Goal: Task Accomplishment & Management: Complete application form

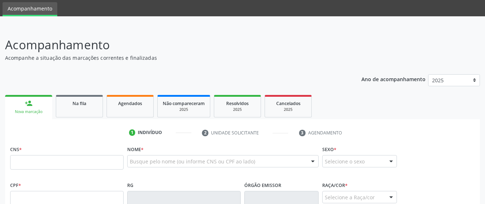
scroll to position [36, 0]
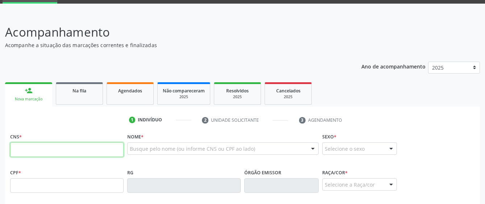
click at [45, 150] on input "text" at bounding box center [66, 149] width 113 height 15
paste input "702 9075 5361 4176"
type input "702 9075 5361 4176"
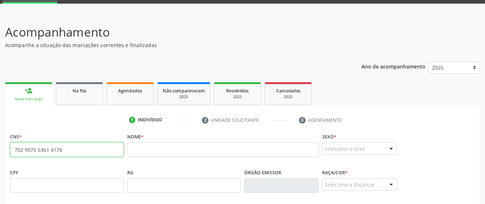
drag, startPoint x: 70, startPoint y: 152, endPoint x: 4, endPoint y: 150, distance: 66.0
click at [4, 150] on div "Acompanhamento Acompanhe a situação das marcações correntes e finalizadas Relat…" at bounding box center [242, 190] width 485 height 353
click at [41, 149] on input "text" at bounding box center [66, 149] width 113 height 15
type input "704 7077 2172 1238"
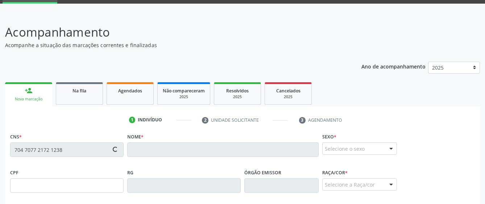
type input "181.635.734-06"
type input "17[DATE]"
type input "[PERSON_NAME]"
type input "[PHONE_NUMBER]"
type input "213"
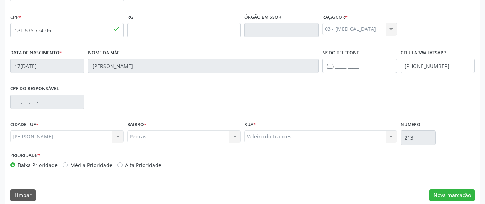
scroll to position [199, 0]
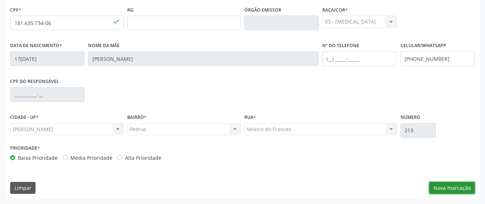
click at [469, 189] on button "Nova marcação" at bounding box center [452, 188] width 46 height 12
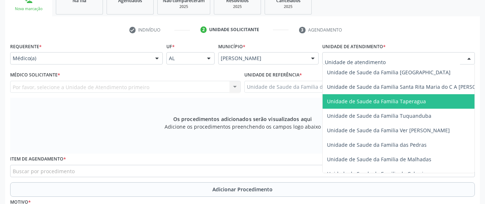
scroll to position [508, 0]
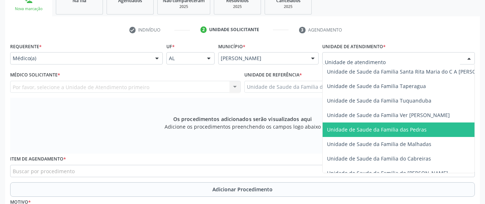
click at [360, 123] on span "Unidade de Saude da Familia das Pedras" at bounding box center [413, 130] width 181 height 15
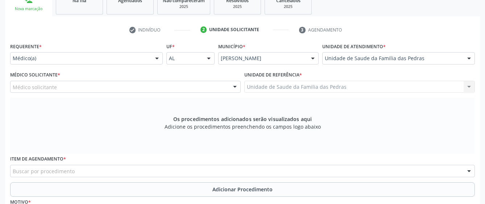
click at [234, 82] on div at bounding box center [235, 87] width 11 height 12
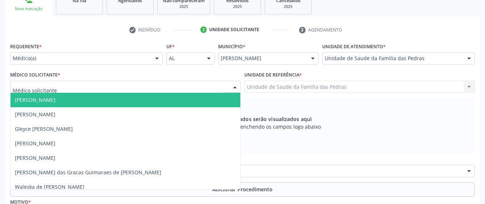
click at [199, 100] on span "[PERSON_NAME]" at bounding box center [126, 100] width 230 height 15
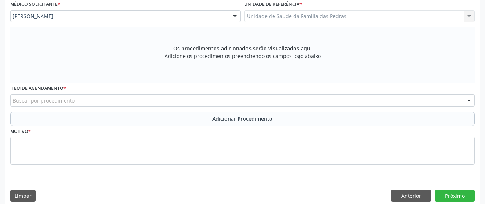
scroll to position [199, 0]
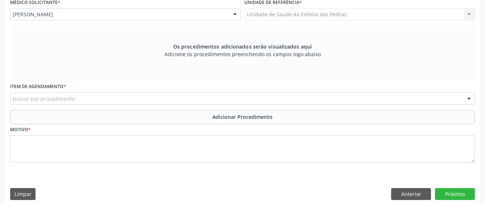
click at [246, 93] on div "Buscar por procedimento" at bounding box center [242, 98] width 465 height 12
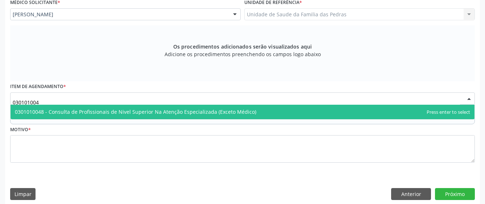
type input "0301010048"
click at [243, 112] on span "0301010048 - Consulta de Profissionais de Nivel Superior Na Atenção Especializa…" at bounding box center [135, 111] width 241 height 7
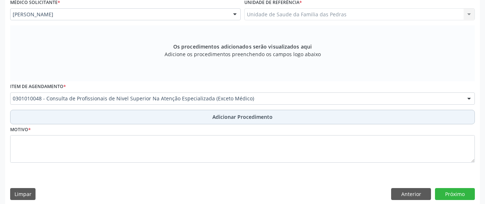
click at [225, 115] on span "Adicionar Procedimento" at bounding box center [242, 117] width 60 height 8
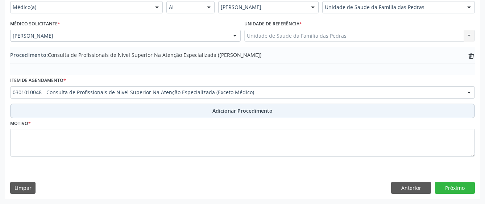
scroll to position [178, 0]
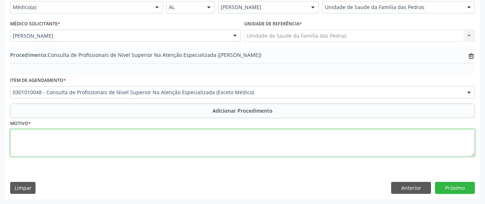
click at [214, 140] on textarea at bounding box center [242, 143] width 465 height 28
type textarea "t"
type textarea "TERAPIA OCUPACIONAL GA02? F80.8"
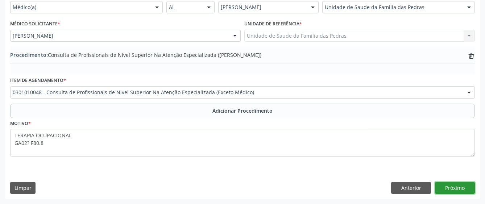
click at [455, 186] on button "Próximo" at bounding box center [455, 188] width 40 height 12
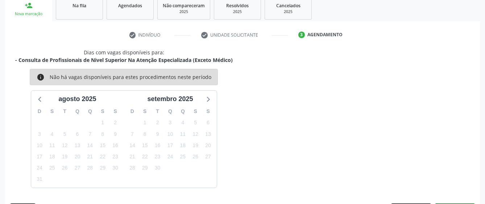
scroll to position [143, 0]
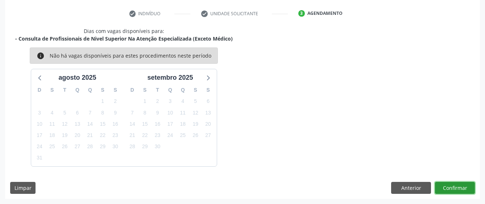
click at [455, 186] on button "Confirmar" at bounding box center [455, 188] width 40 height 12
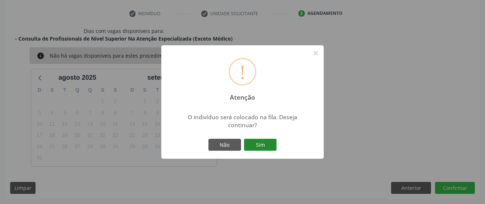
click at [262, 147] on button "Sim" at bounding box center [260, 145] width 33 height 12
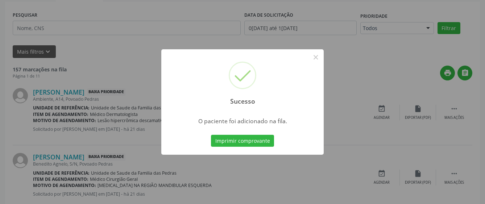
scroll to position [48, 0]
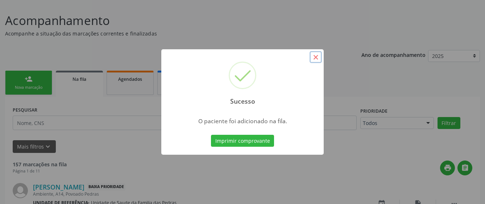
click at [318, 56] on button "×" at bounding box center [316, 57] width 12 height 12
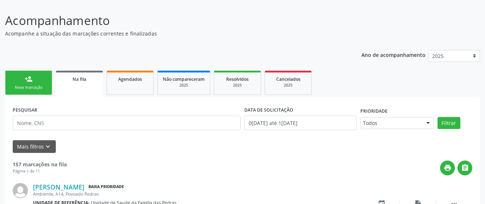
click at [33, 83] on link "person_add Nova marcação" at bounding box center [28, 83] width 47 height 24
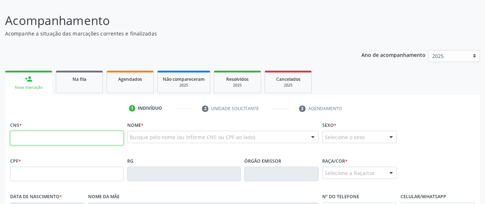
click at [39, 141] on input "text" at bounding box center [66, 138] width 113 height 15
type input "704 7077 2172 1238"
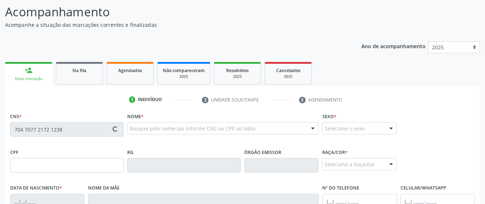
type input "181.635.734-06"
type input "17[DATE]"
type input "[PERSON_NAME]"
type input "[PHONE_NUMBER]"
type input "213"
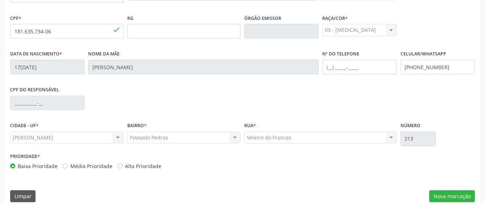
scroll to position [193, 0]
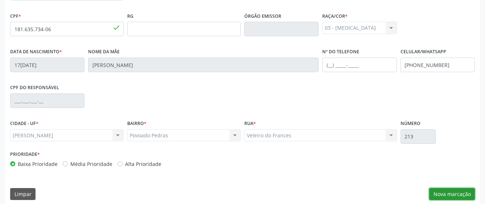
click at [453, 194] on button "Nova marcação" at bounding box center [452, 194] width 46 height 12
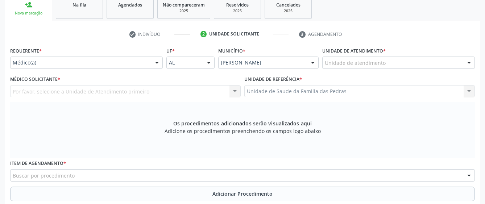
scroll to position [120, 0]
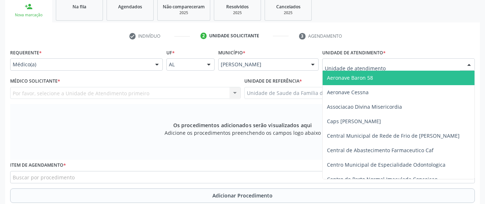
click at [339, 67] on input "text" at bounding box center [392, 68] width 135 height 15
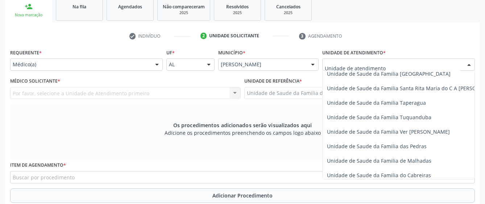
scroll to position [508, 0]
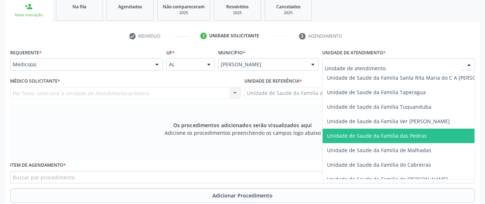
click at [335, 136] on span "Unidade de Saude da Familia das Pedras" at bounding box center [377, 135] width 100 height 7
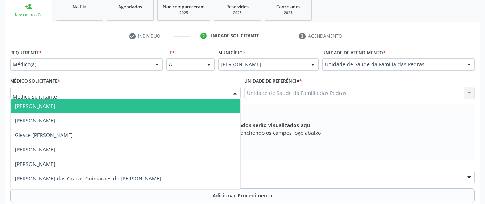
click at [212, 91] on div at bounding box center [125, 93] width 231 height 12
click at [177, 112] on span "[PERSON_NAME]" at bounding box center [126, 106] width 230 height 15
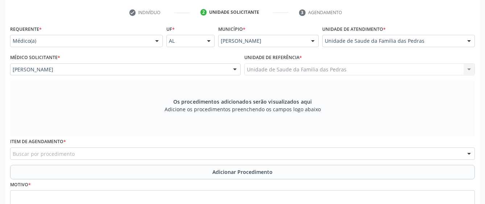
scroll to position [157, 0]
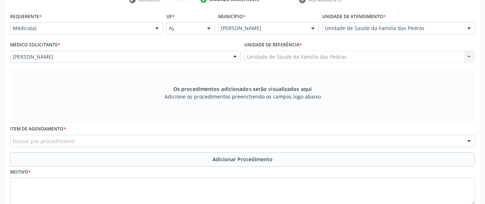
click at [160, 141] on div "Buscar por procedimento" at bounding box center [242, 141] width 465 height 12
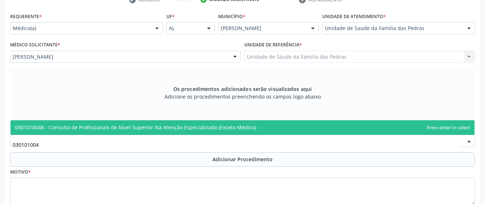
type input "0301010048"
click at [149, 125] on span "0301010048 - Consulta de Profissionais de Nivel Superior Na Atenção Especializa…" at bounding box center [135, 127] width 241 height 7
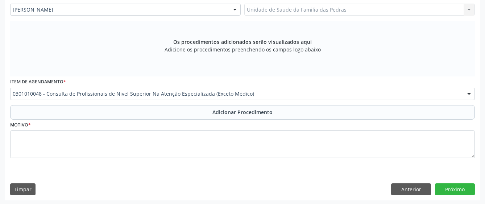
scroll to position [205, 0]
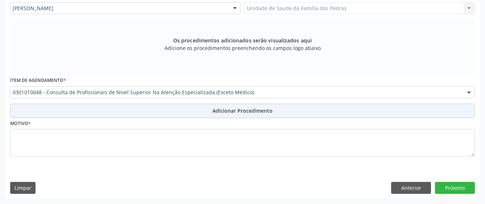
click at [157, 109] on button "Adicionar Procedimento" at bounding box center [242, 111] width 465 height 15
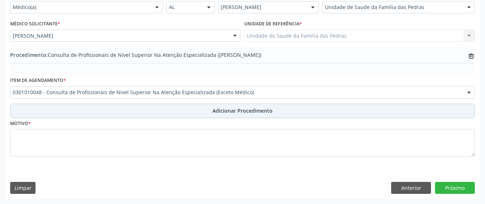
scroll to position [178, 0]
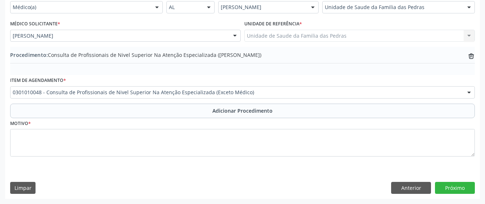
click at [87, 125] on div "Motivo *" at bounding box center [242, 137] width 465 height 38
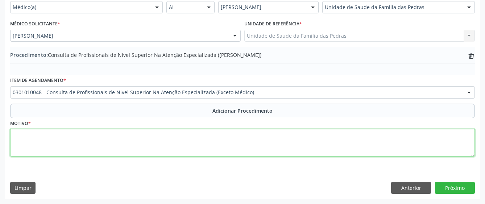
click at [86, 143] on textarea at bounding box center [242, 143] width 465 height 28
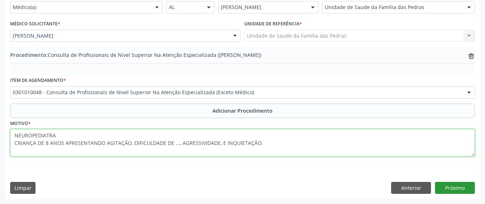
type textarea "NEUROPEDIATRA CRIANÇA DE 8 ANOS APRESENTANDO AGITAÇÃO, DIFICULDADE DE ..., AGRE…"
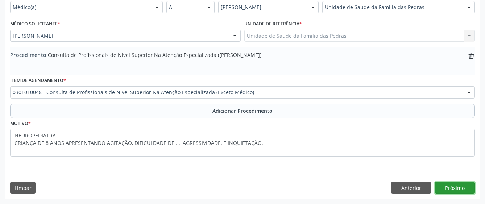
click at [454, 185] on button "Próximo" at bounding box center [455, 188] width 40 height 12
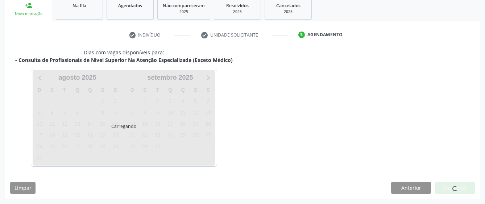
scroll to position [143, 0]
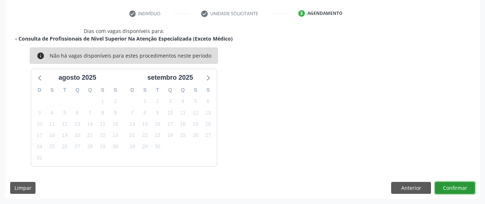
click at [457, 186] on button "Confirmar" at bounding box center [455, 188] width 40 height 12
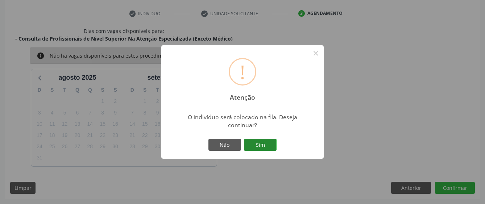
click at [270, 141] on button "Sim" at bounding box center [260, 145] width 33 height 12
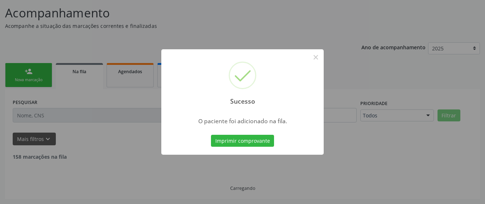
scroll to position [48, 0]
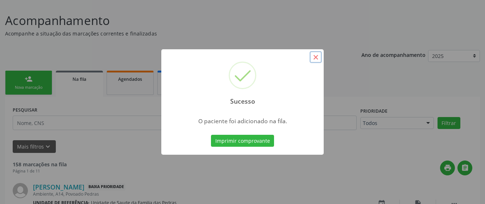
click at [319, 56] on button "×" at bounding box center [316, 57] width 12 height 12
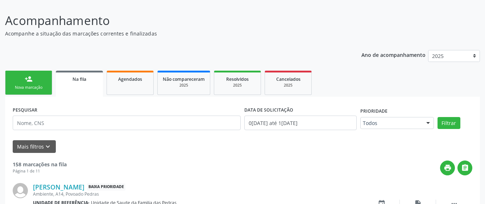
click at [35, 85] on div "Nova marcação" at bounding box center [29, 87] width 36 height 5
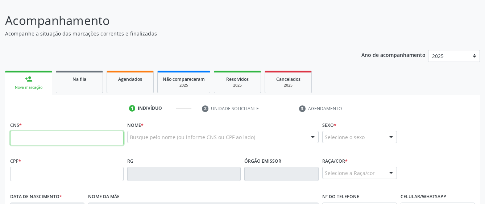
click at [38, 143] on input "text" at bounding box center [66, 138] width 113 height 15
type input "704 7077 2172 1238"
type input "181.635.734-06"
type input "17[DATE]"
type input "[PERSON_NAME]"
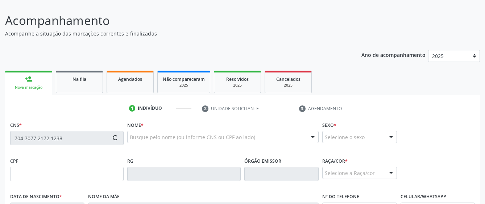
type input "[PHONE_NUMBER]"
type input "213"
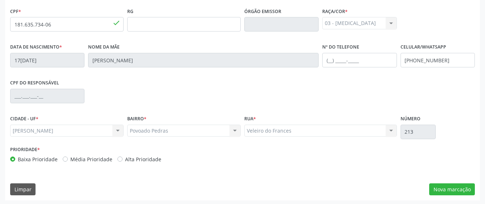
scroll to position [199, 0]
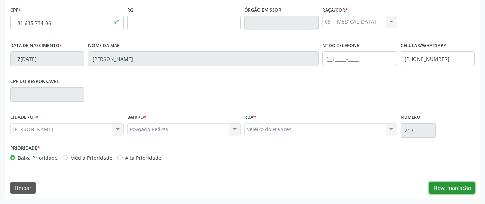
click at [467, 190] on button "Nova marcação" at bounding box center [452, 188] width 46 height 12
click at [0, 0] on button "Próximo" at bounding box center [0, 0] width 0 height 0
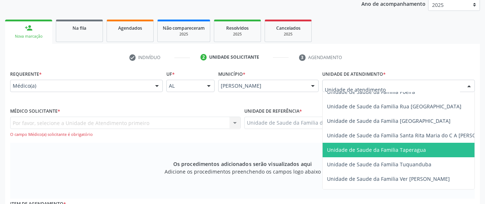
scroll to position [508, 0]
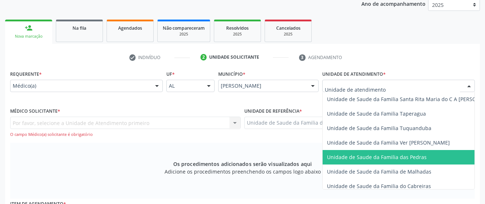
click at [346, 156] on span "Unidade de Saude da Familia das Pedras" at bounding box center [377, 157] width 100 height 7
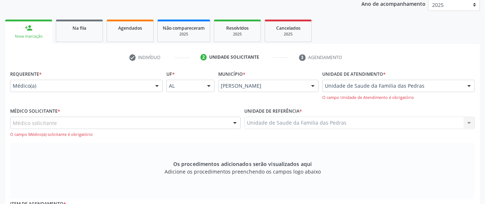
click at [218, 125] on div "Médico solicitante" at bounding box center [125, 123] width 231 height 12
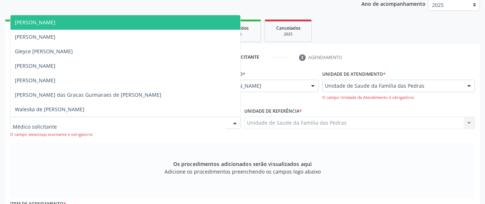
click at [186, 22] on span "[PERSON_NAME]" at bounding box center [126, 22] width 230 height 15
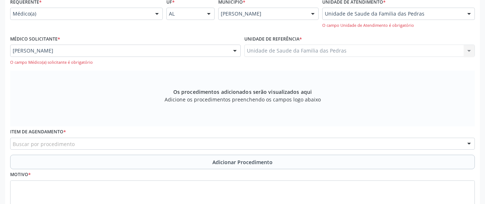
scroll to position [171, 0]
click at [199, 148] on div "Buscar por procedimento" at bounding box center [242, 143] width 465 height 12
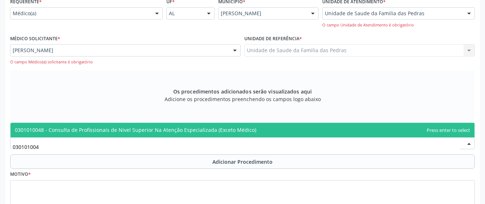
type input "0301010048"
click at [243, 127] on span "0301010048 - Consulta de Profissionais de Nivel Superior Na Atenção Especializa…" at bounding box center [135, 130] width 241 height 7
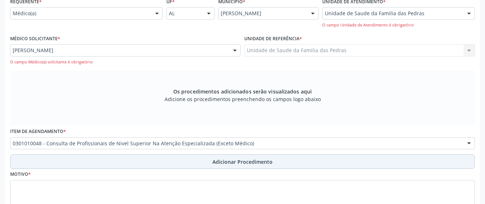
click at [205, 160] on button "Adicionar Procedimento" at bounding box center [242, 161] width 465 height 15
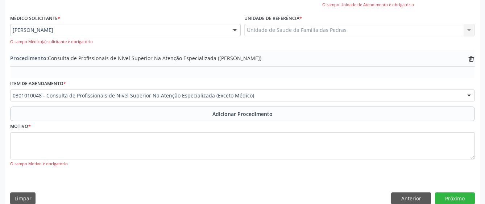
scroll to position [202, 0]
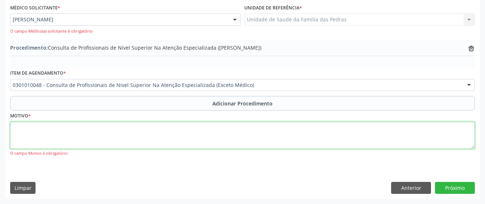
click at [190, 139] on textarea at bounding box center [242, 136] width 465 height 28
type textarea "GA102? F80.8"
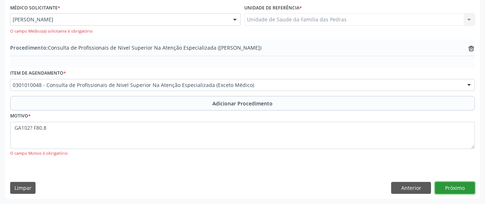
click at [454, 186] on button "Próximo" at bounding box center [455, 188] width 40 height 12
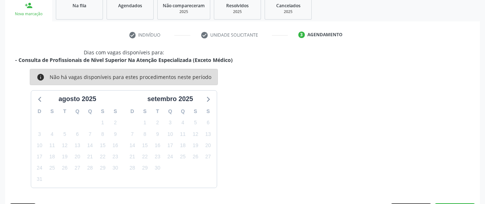
scroll to position [143, 0]
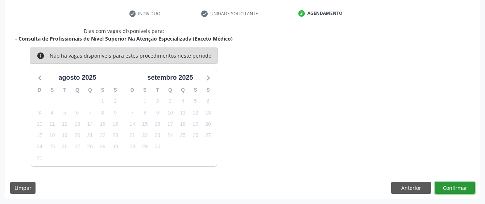
click at [445, 188] on button "Confirmar" at bounding box center [455, 188] width 40 height 12
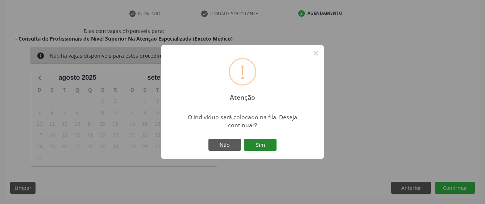
click at [271, 145] on button "Sim" at bounding box center [260, 145] width 33 height 12
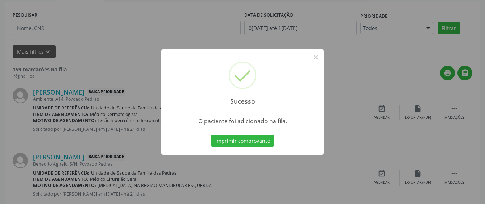
scroll to position [48, 0]
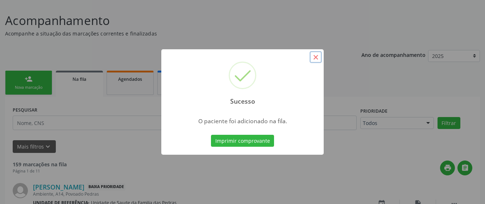
click at [318, 56] on button "×" at bounding box center [316, 57] width 12 height 12
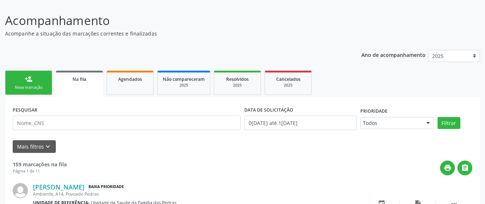
click at [24, 82] on link "person_add Nova marcação" at bounding box center [28, 83] width 47 height 24
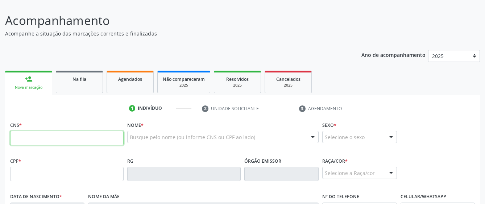
click at [32, 140] on input "text" at bounding box center [66, 138] width 113 height 15
type input "704 7077 2172 1238"
type input "181.635.734-06"
type input "17[DATE]"
type input "[PERSON_NAME]"
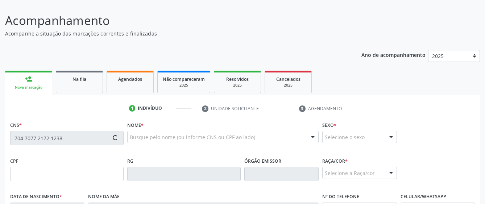
type input "[PHONE_NUMBER]"
type input "213"
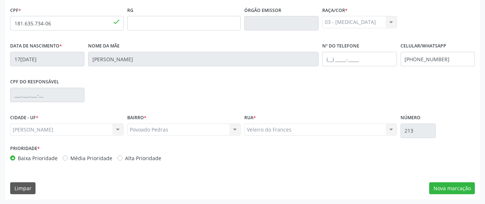
scroll to position [199, 0]
click at [442, 186] on button "Nova marcação" at bounding box center [452, 188] width 46 height 12
click at [0, 0] on div "Requerente * Médico(a) Médico(a) Enfermeiro(a) Paciente Nenhum resultado encont…" at bounding box center [0, 0] width 0 height 0
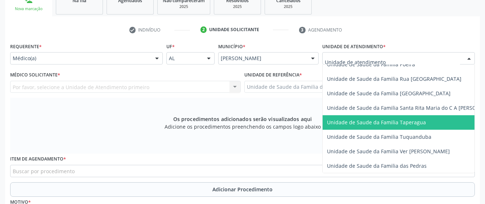
scroll to position [508, 0]
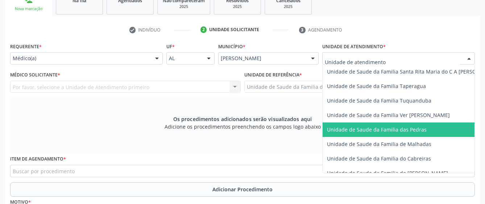
click at [346, 127] on span "Unidade de Saude da Familia das Pedras" at bounding box center [377, 129] width 100 height 7
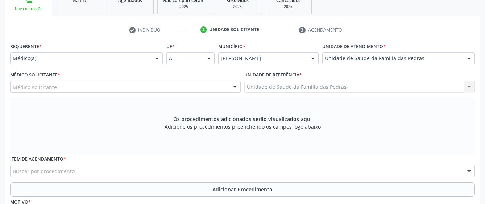
click at [220, 87] on div "Médico solicitante" at bounding box center [125, 87] width 231 height 12
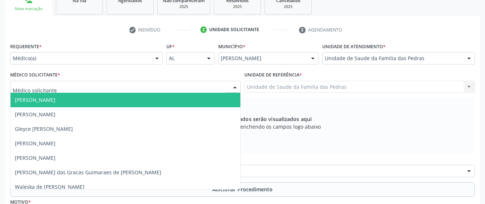
click at [210, 99] on span "[PERSON_NAME]" at bounding box center [126, 100] width 230 height 15
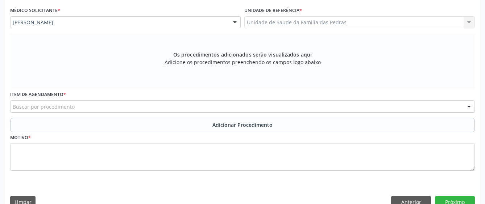
scroll to position [199, 0]
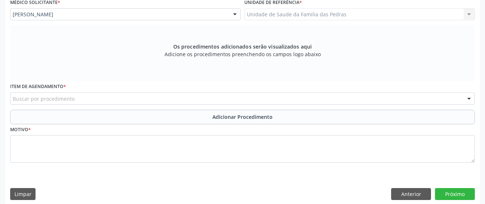
click at [212, 99] on div "Buscar por procedimento" at bounding box center [242, 98] width 465 height 12
click at [13, 99] on input "text" at bounding box center [13, 102] width 0 height 15
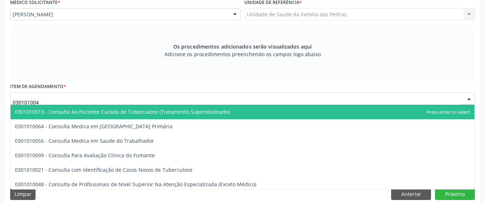
type input "0301010048"
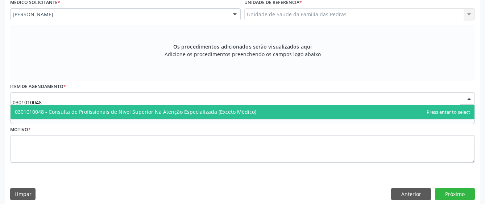
click at [229, 115] on span "0301010048 - Consulta de Profissionais de Nivel Superior Na Atenção Especializa…" at bounding box center [135, 111] width 241 height 7
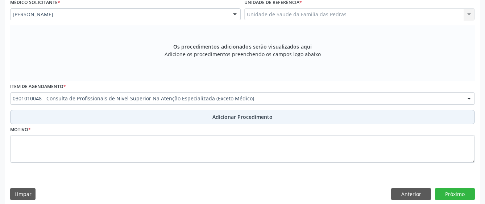
click at [195, 120] on button "Adicionar Procedimento" at bounding box center [242, 117] width 465 height 15
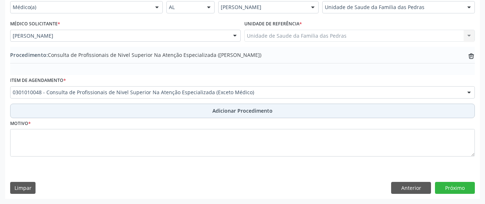
scroll to position [178, 0]
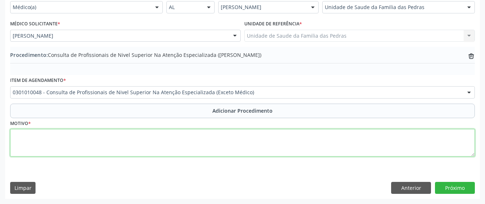
click at [165, 138] on textarea at bounding box center [242, 143] width 465 height 28
type textarea "GA102? F80.8"
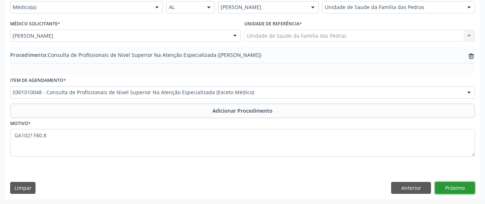
click at [468, 189] on button "Próximo" at bounding box center [455, 188] width 40 height 12
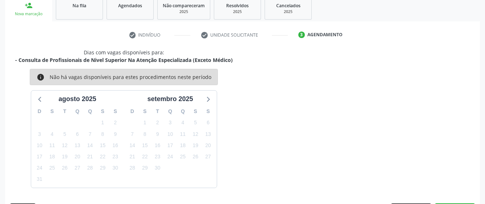
scroll to position [143, 0]
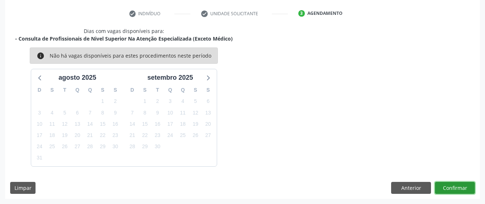
click at [468, 189] on button "Confirmar" at bounding box center [455, 188] width 40 height 12
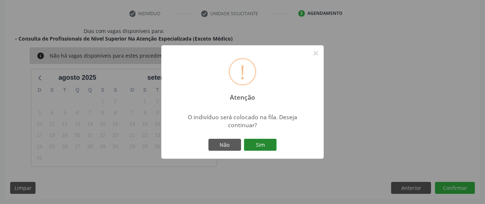
click at [262, 144] on button "Sim" at bounding box center [260, 145] width 33 height 12
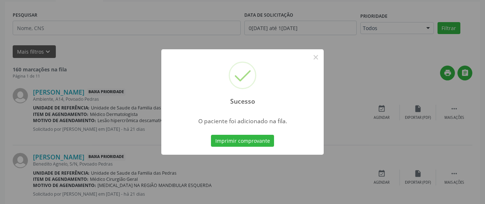
scroll to position [48, 0]
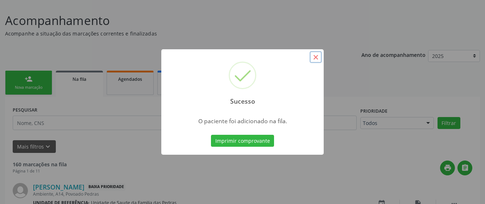
click at [316, 59] on button "×" at bounding box center [316, 57] width 12 height 12
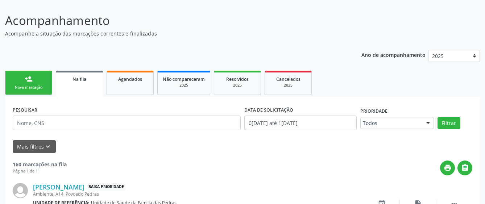
click at [45, 86] on div "Nova marcação" at bounding box center [29, 87] width 36 height 5
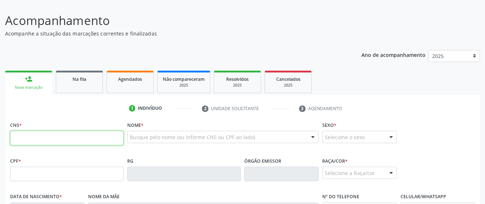
click at [45, 141] on input "text" at bounding box center [66, 138] width 113 height 15
type input "704 7077 2172 1238"
type input "181.635.734-06"
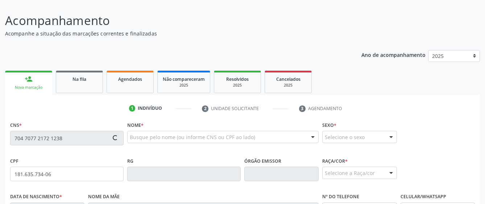
type input "17[DATE]"
type input "[PERSON_NAME]"
type input "[PHONE_NUMBER]"
type input "213"
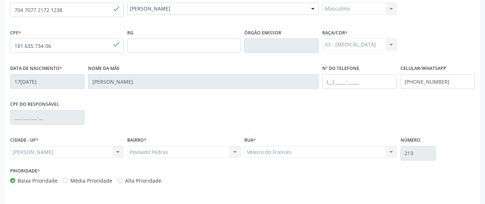
scroll to position [199, 0]
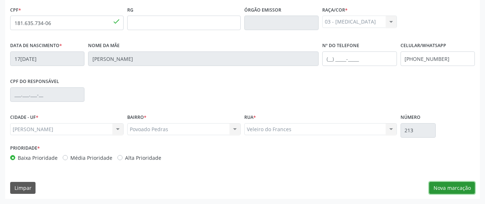
click at [437, 189] on button "Nova marcação" at bounding box center [452, 188] width 46 height 12
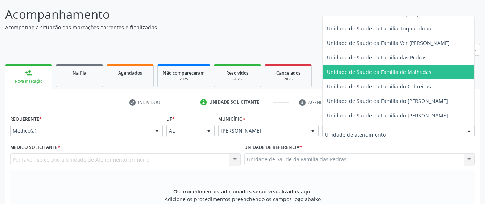
scroll to position [544, 0]
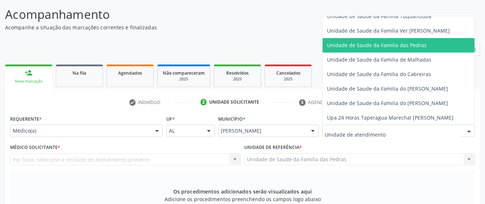
click at [351, 47] on span "Unidade de Saude da Familia das Pedras" at bounding box center [377, 45] width 100 height 7
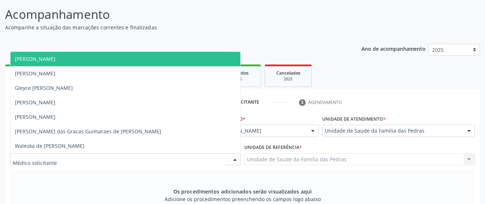
click at [204, 160] on div at bounding box center [125, 159] width 231 height 12
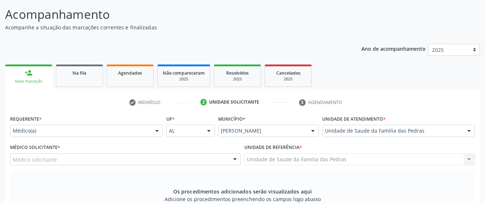
click at [193, 50] on div "Ano de acompanhamento 2025 person_add Nova marcação Na fila Agendados Não compa…" at bounding box center [242, 195] width 475 height 312
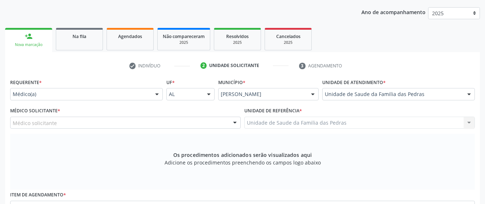
scroll to position [163, 0]
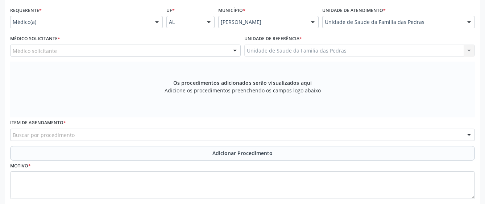
click at [250, 137] on div "Buscar por procedimento" at bounding box center [242, 135] width 465 height 12
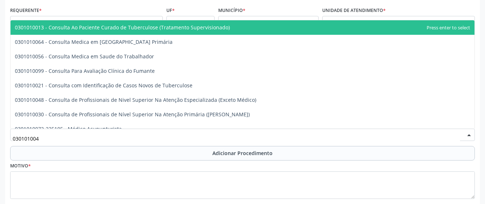
type input "0301010048"
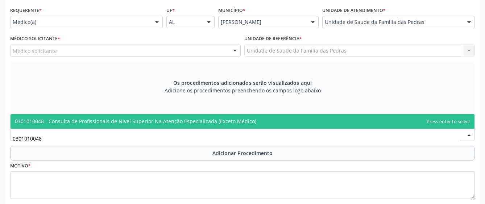
click at [254, 120] on span "0301010048 - Consulta de Profissionais de Nivel Superior Na Atenção Especializa…" at bounding box center [243, 121] width 464 height 15
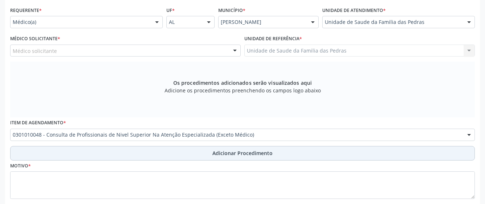
click at [235, 155] on span "Adicionar Procedimento" at bounding box center [242, 153] width 60 height 8
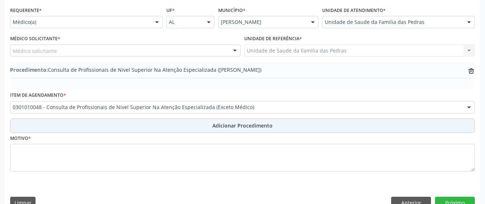
scroll to position [178, 0]
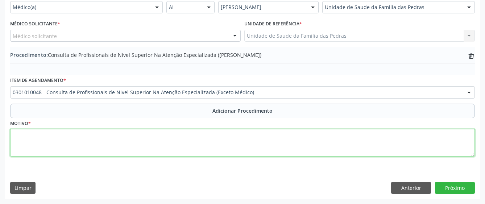
click at [233, 154] on textarea at bounding box center [242, 143] width 465 height 28
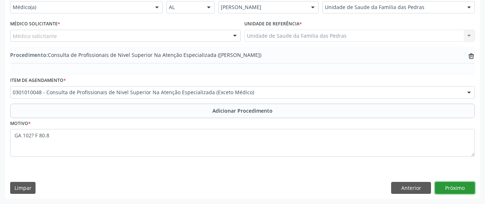
click at [455, 186] on button "Próximo" at bounding box center [455, 188] width 40 height 12
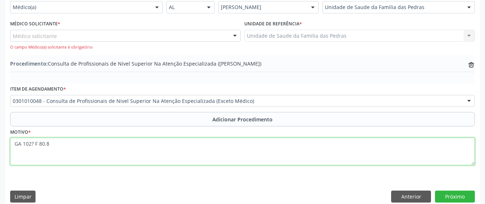
click at [13, 144] on textarea "GA 102? F 80.8" at bounding box center [242, 152] width 465 height 28
type textarea "FONOAUDIOLOGO GA 102? F 80.8"
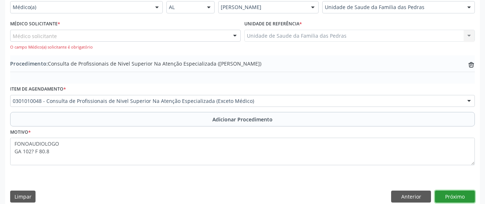
click at [445, 196] on button "Próximo" at bounding box center [455, 197] width 40 height 12
click at [446, 196] on button "Próximo" at bounding box center [455, 197] width 40 height 12
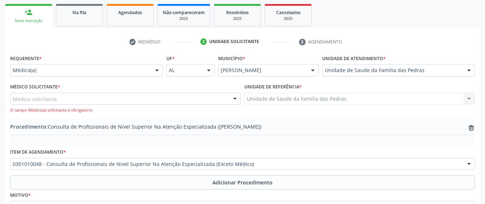
scroll to position [114, 0]
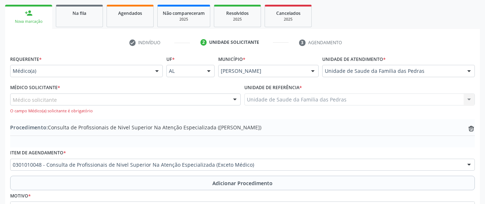
click at [234, 98] on div at bounding box center [235, 100] width 11 height 12
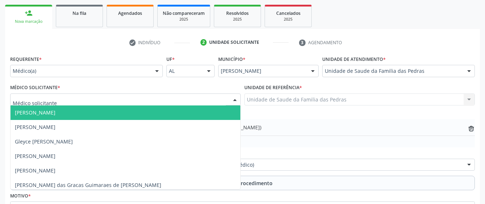
click at [204, 114] on span "[PERSON_NAME]" at bounding box center [126, 113] width 230 height 15
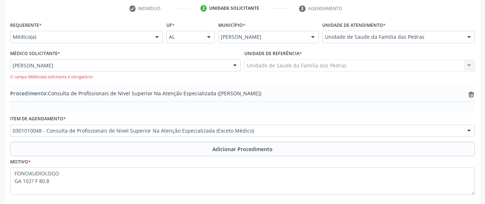
scroll to position [186, 0]
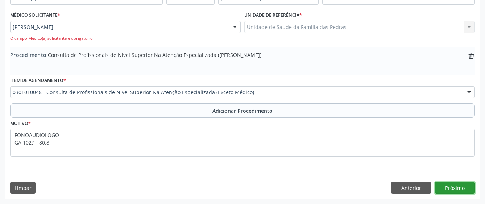
click at [443, 190] on button "Próximo" at bounding box center [455, 188] width 40 height 12
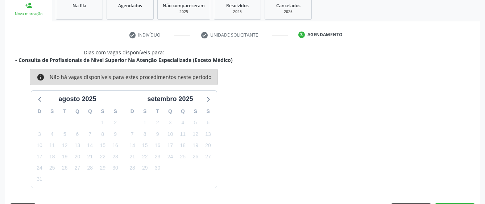
scroll to position [143, 0]
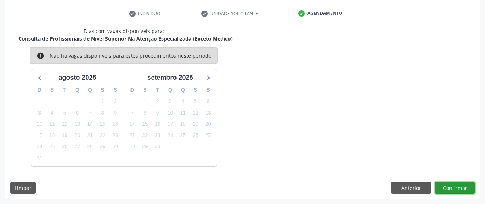
click at [443, 189] on button "Confirmar" at bounding box center [455, 188] width 40 height 12
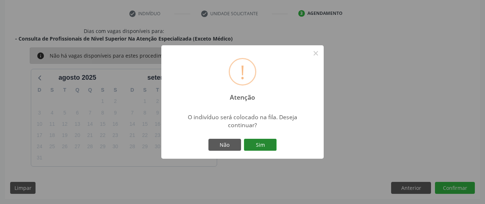
click at [256, 144] on button "Sim" at bounding box center [260, 145] width 33 height 12
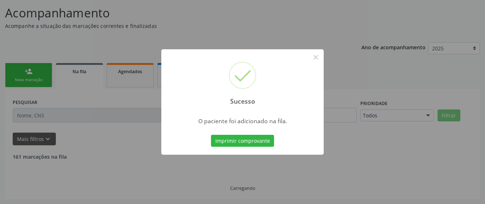
scroll to position [48, 0]
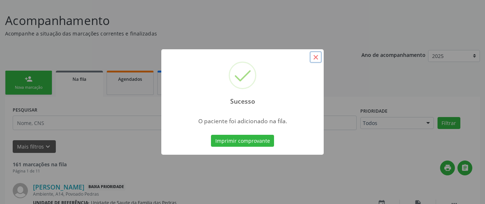
click at [315, 58] on button "×" at bounding box center [316, 57] width 12 height 12
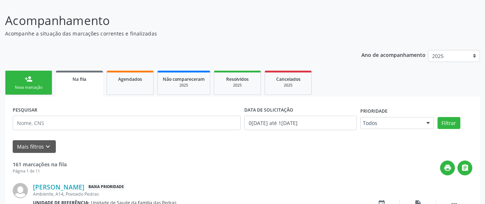
click at [42, 82] on link "person_add Nova marcação" at bounding box center [28, 83] width 47 height 24
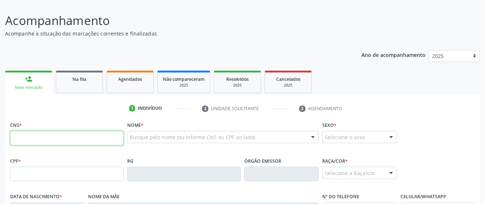
click at [46, 142] on input "text" at bounding box center [66, 138] width 113 height 15
paste input "708 1055 5348 0735"
type input "708 1055 5348 0735"
type input "117.853.294-13"
type input "0[DATE]"
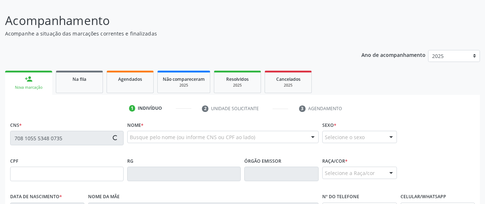
type input "[PERSON_NAME]"
type input "[PHONE_NUMBER]"
type input "S/N"
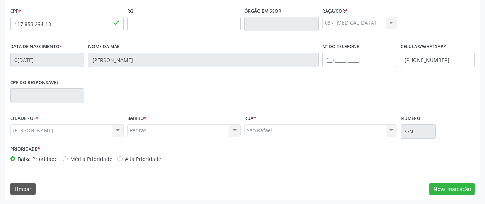
scroll to position [199, 0]
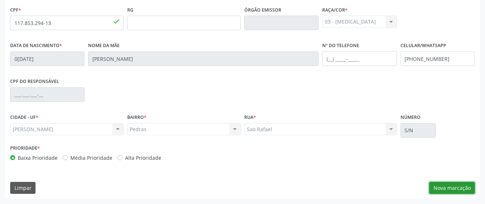
click at [437, 188] on button "Nova marcação" at bounding box center [452, 188] width 46 height 12
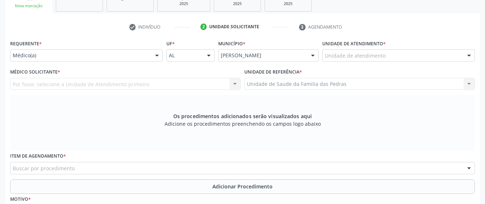
scroll to position [127, 0]
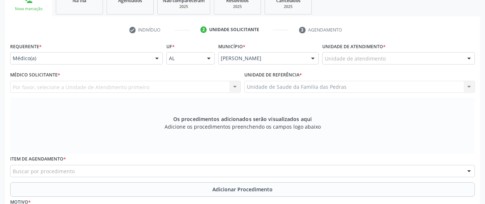
click at [153, 59] on div at bounding box center [157, 59] width 11 height 12
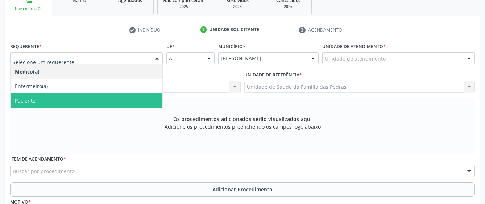
click at [137, 100] on span "Paciente" at bounding box center [87, 101] width 152 height 15
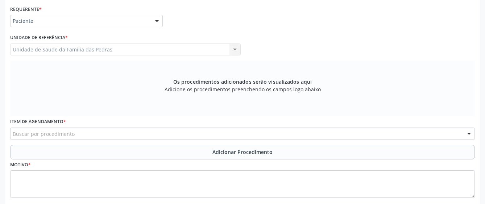
scroll to position [205, 0]
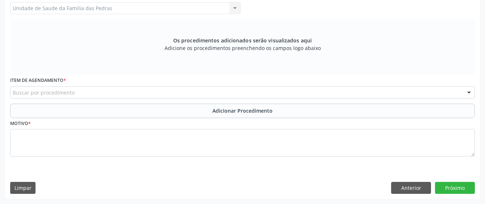
click at [129, 92] on div "Buscar por procedimento" at bounding box center [242, 92] width 465 height 12
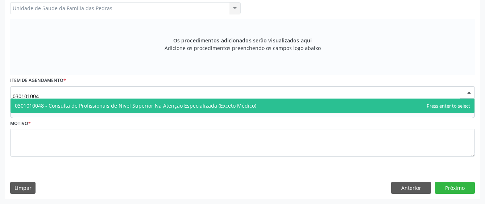
type input "0301010048"
click at [160, 102] on span "0301010048 - Consulta de Profissionais de Nivel Superior Na Atenção Especializa…" at bounding box center [135, 105] width 241 height 7
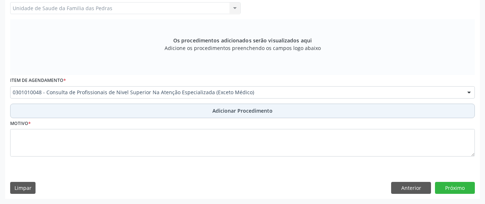
click at [118, 112] on button "Adicionar Procedimento" at bounding box center [242, 111] width 465 height 15
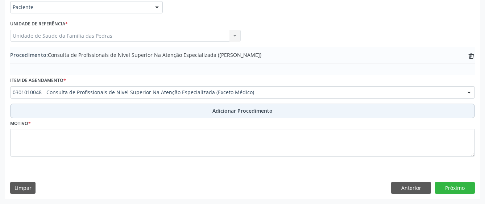
scroll to position [178, 0]
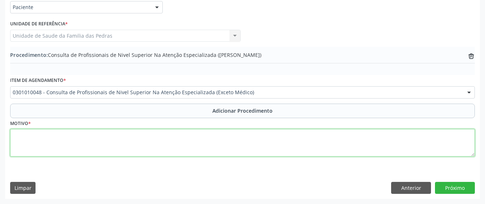
click at [109, 143] on textarea at bounding box center [242, 143] width 465 height 28
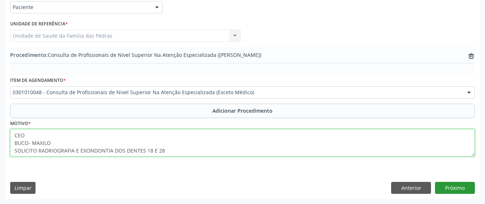
type textarea "CEO BUCO- MAXILO SOLICITO RADRIOGRAFIA E EXONDONTIA DOS DENTES 18 E 28"
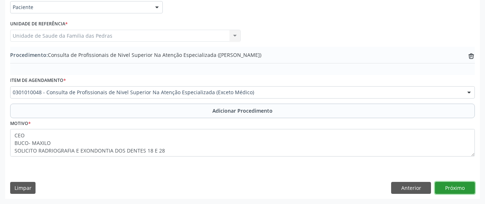
click at [454, 186] on button "Próximo" at bounding box center [455, 188] width 40 height 12
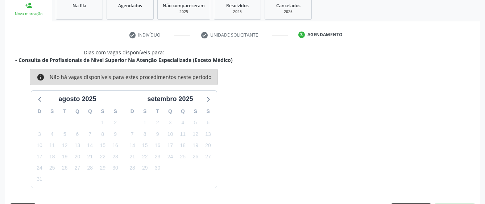
scroll to position [143, 0]
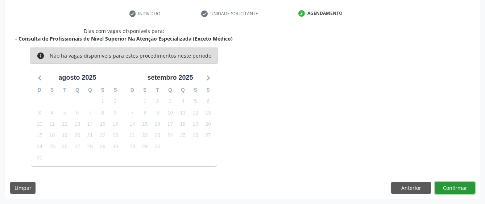
click at [468, 189] on button "Confirmar" at bounding box center [455, 188] width 40 height 12
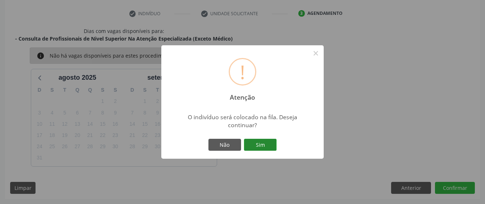
click at [266, 143] on button "Sim" at bounding box center [260, 145] width 33 height 12
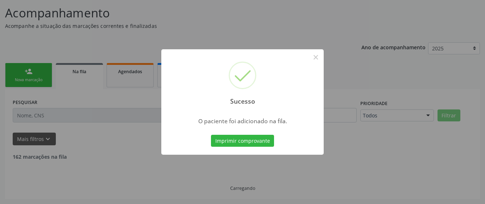
scroll to position [48, 0]
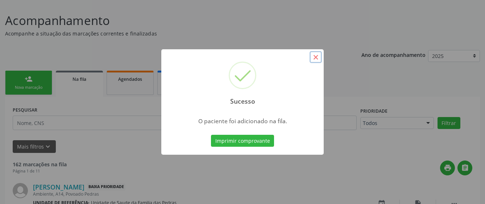
click at [316, 55] on button "×" at bounding box center [316, 57] width 12 height 12
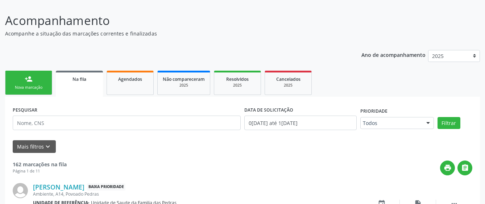
drag, startPoint x: 29, startPoint y: 80, endPoint x: 37, endPoint y: 91, distance: 13.7
click at [29, 80] on div "person_add" at bounding box center [29, 79] width 8 height 8
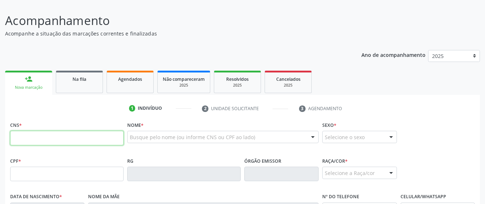
click at [66, 140] on input "text" at bounding box center [66, 138] width 113 height 15
click at [27, 139] on input "text" at bounding box center [66, 138] width 113 height 15
paste input "701 4046 8535 3136"
type input "701 4046 8535 3136"
type input "268.145.284-87"
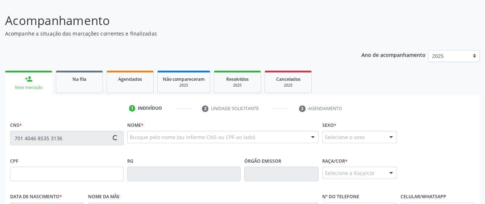
type input "[DATE]"
type input "[PERSON_NAME]"
type input "[PHONE_NUMBER]"
type input "2020"
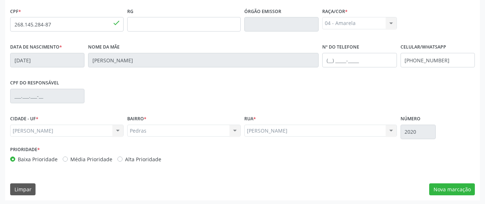
scroll to position [199, 0]
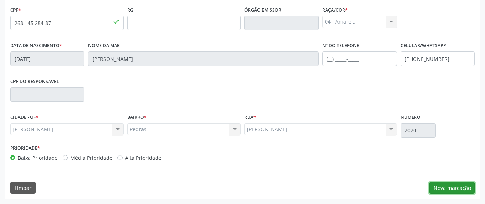
click at [443, 190] on button "Nova marcação" at bounding box center [452, 188] width 46 height 12
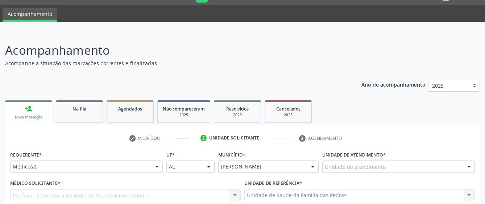
scroll to position [18, 0]
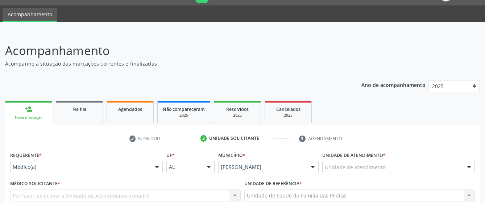
click at [154, 169] on div at bounding box center [157, 167] width 11 height 12
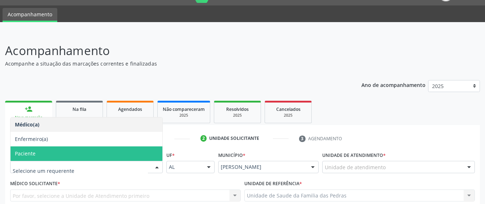
click at [125, 156] on span "Paciente" at bounding box center [87, 153] width 152 height 15
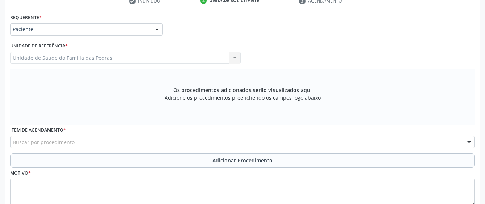
scroll to position [199, 0]
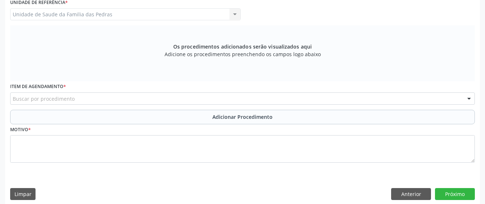
click at [129, 100] on div "Buscar por procedimento" at bounding box center [242, 98] width 465 height 12
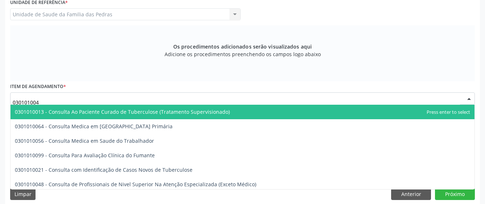
type input "0301010048"
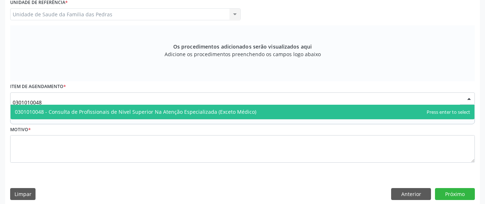
click at [134, 111] on span "0301010048 - Consulta de Profissionais de Nivel Superior Na Atenção Especializa…" at bounding box center [135, 111] width 241 height 7
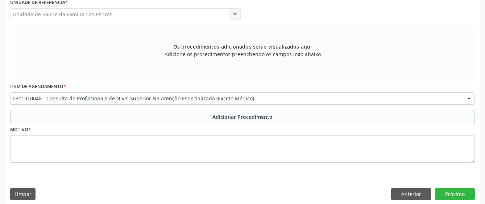
click at [123, 119] on button "Adicionar Procedimento" at bounding box center [242, 117] width 465 height 15
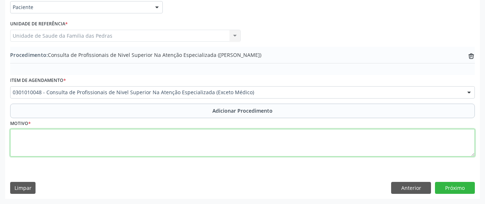
click at [111, 141] on textarea at bounding box center [242, 143] width 465 height 28
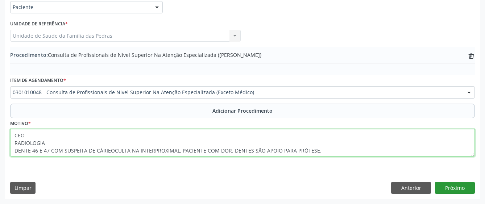
type textarea "CEO RADIOLOGIA DENTE 46 E 47 COM SUSPEITA DE CÁRIEOCULTA NA INTERPROXIMAL, PACI…"
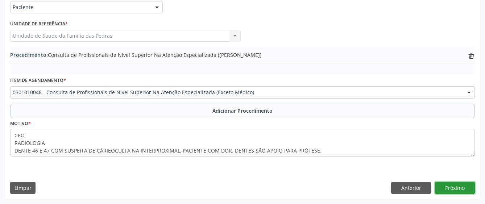
click at [445, 186] on button "Próximo" at bounding box center [455, 188] width 40 height 12
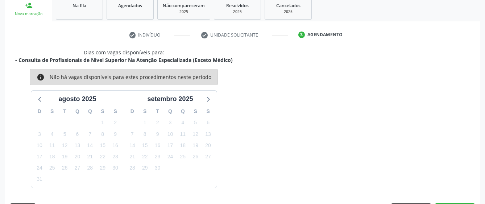
scroll to position [143, 0]
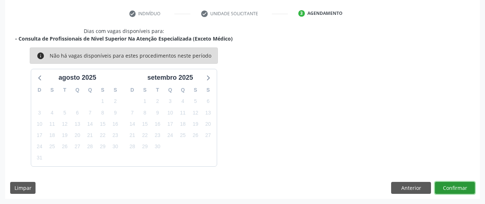
click at [456, 184] on button "Confirmar" at bounding box center [455, 188] width 40 height 12
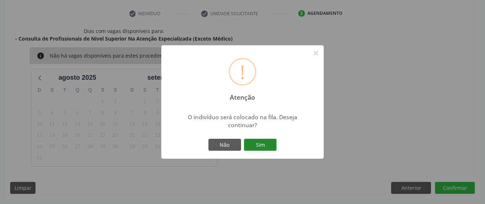
click at [265, 147] on button "Sim" at bounding box center [260, 145] width 33 height 12
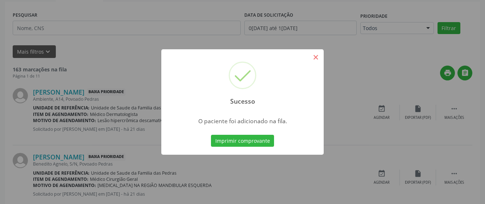
scroll to position [48, 0]
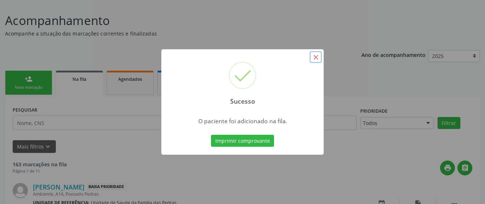
click at [319, 59] on button "×" at bounding box center [316, 57] width 12 height 12
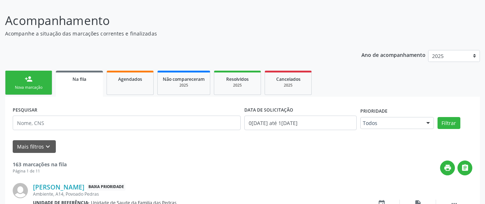
click at [26, 87] on div "Nova marcação" at bounding box center [29, 87] width 36 height 5
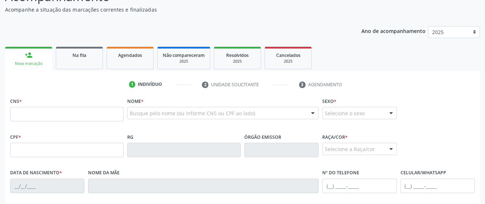
scroll to position [120, 0]
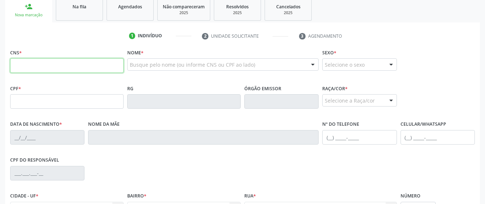
click at [25, 63] on input "text" at bounding box center [66, 65] width 113 height 15
